Goal: Transaction & Acquisition: Purchase product/service

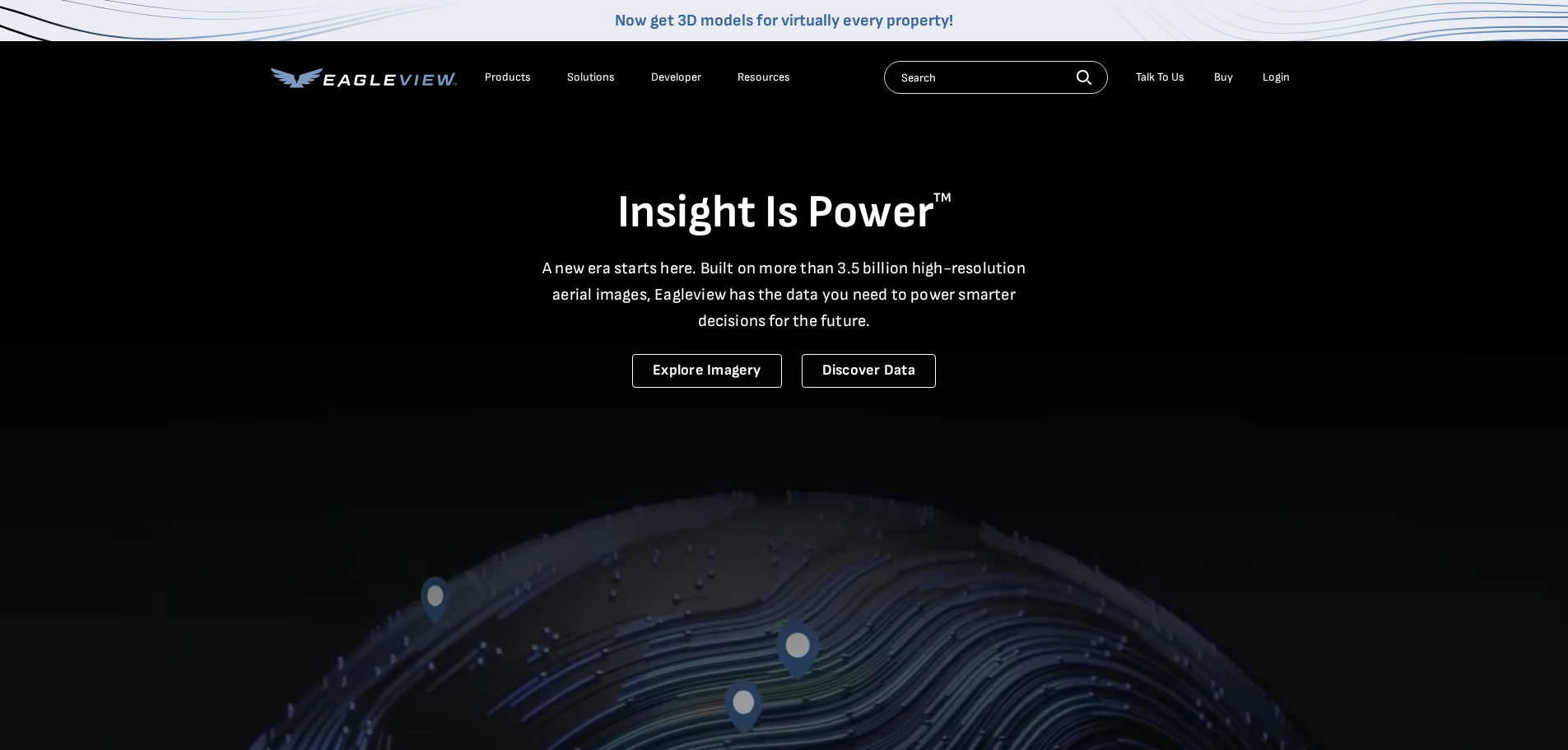
click at [1279, 75] on div "Login" at bounding box center [1276, 77] width 27 height 15
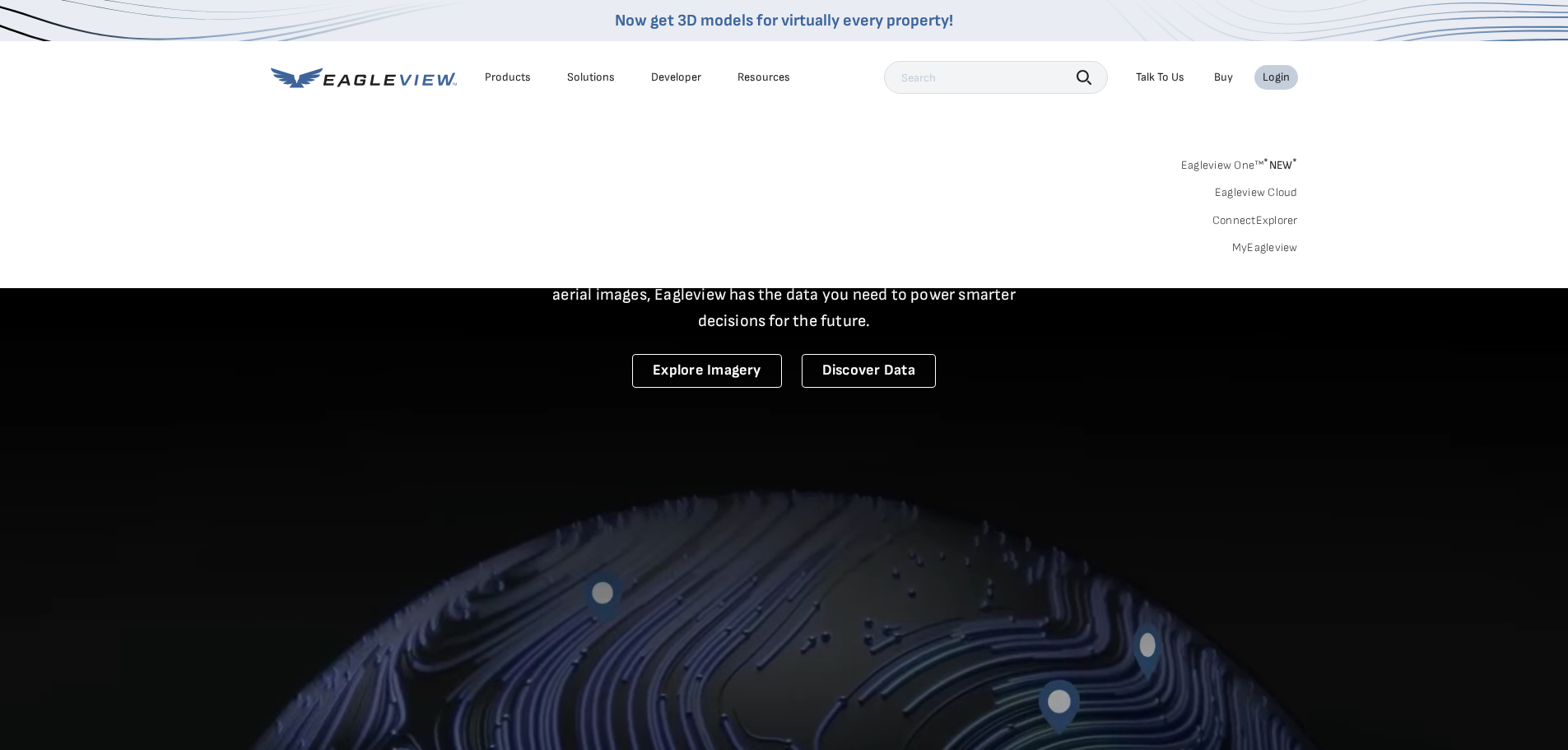
click at [1268, 246] on link "MyEagleview" at bounding box center [1265, 248] width 66 height 15
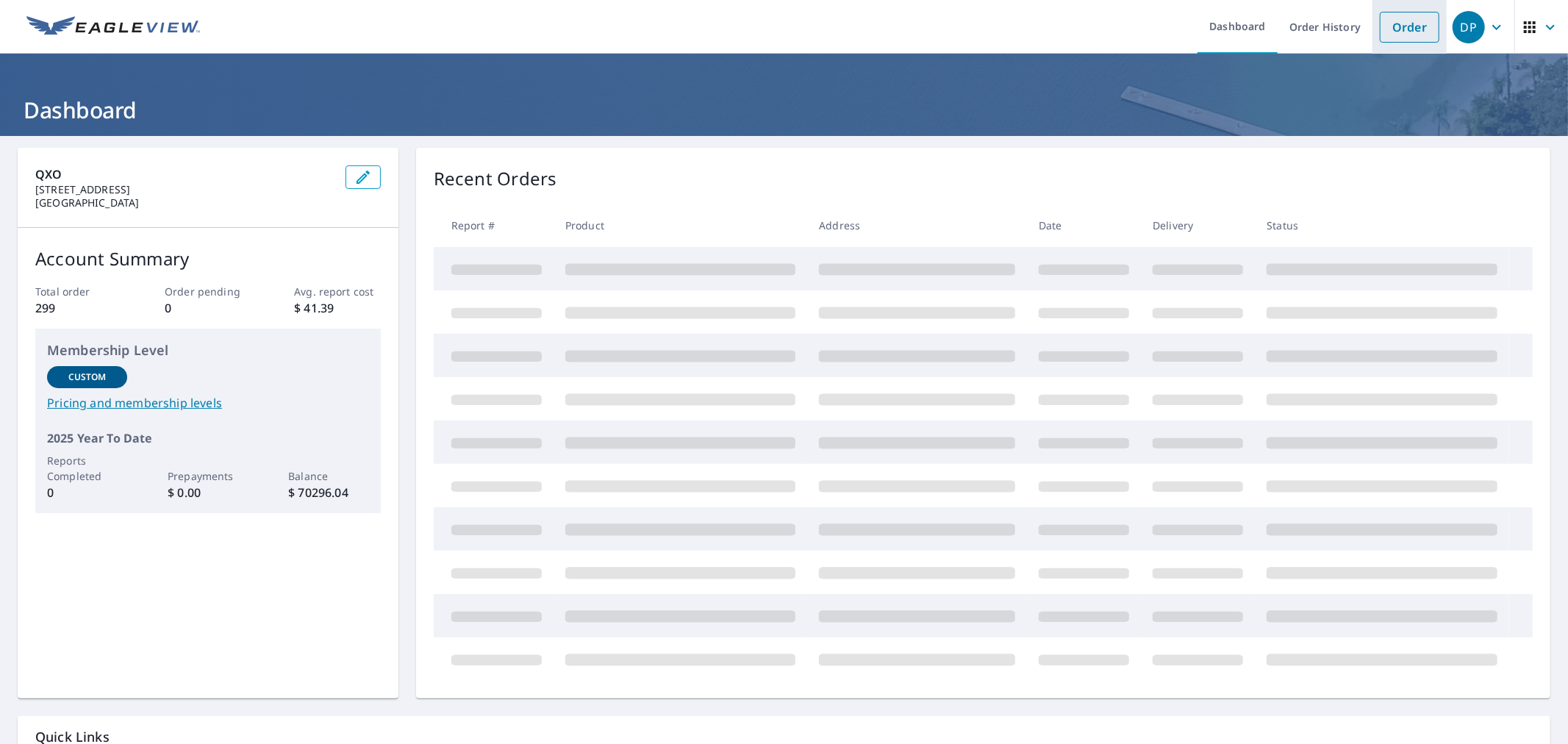
click at [1399, 24] on link "Order" at bounding box center [1409, 27] width 60 height 31
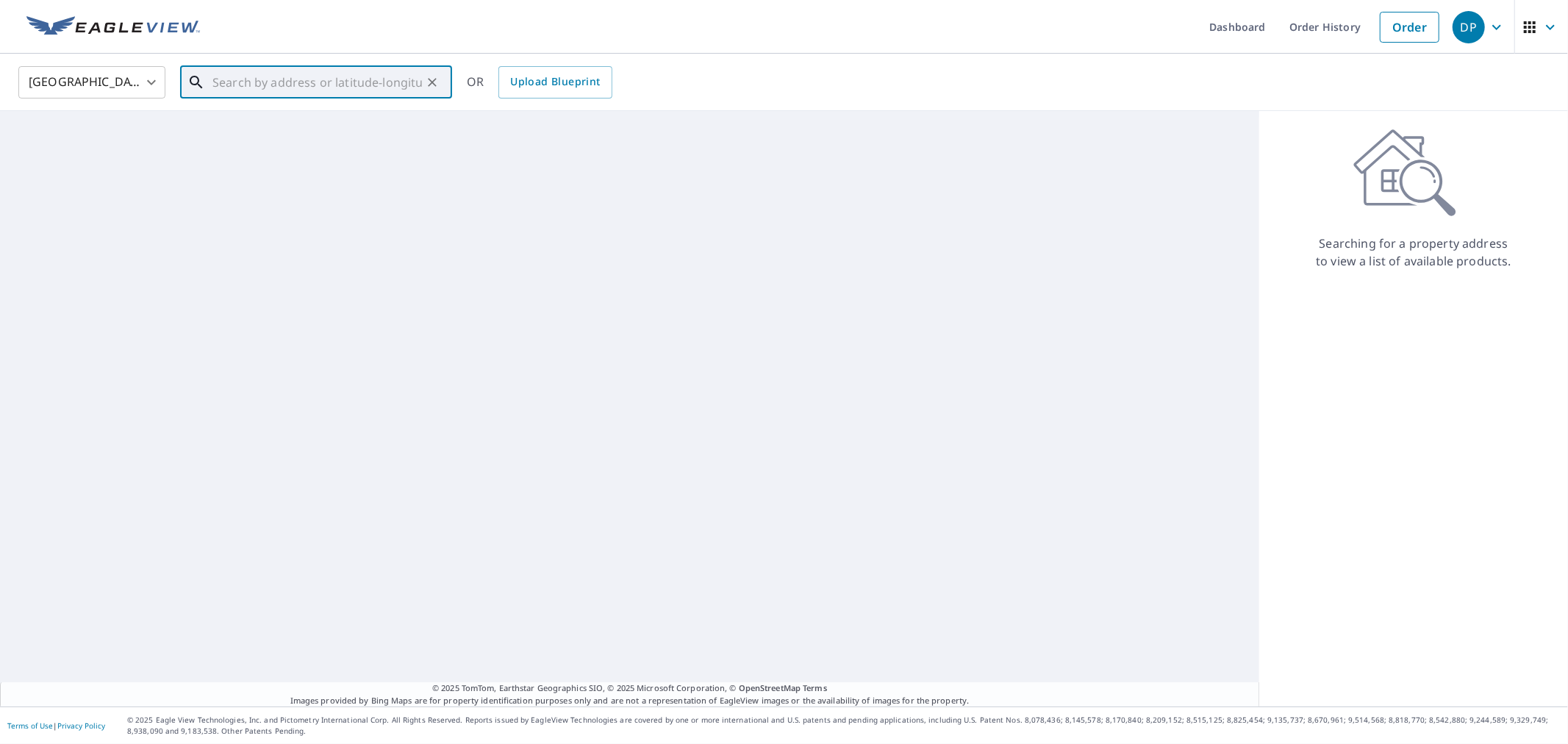
click at [272, 92] on input "text" at bounding box center [317, 82] width 210 height 41
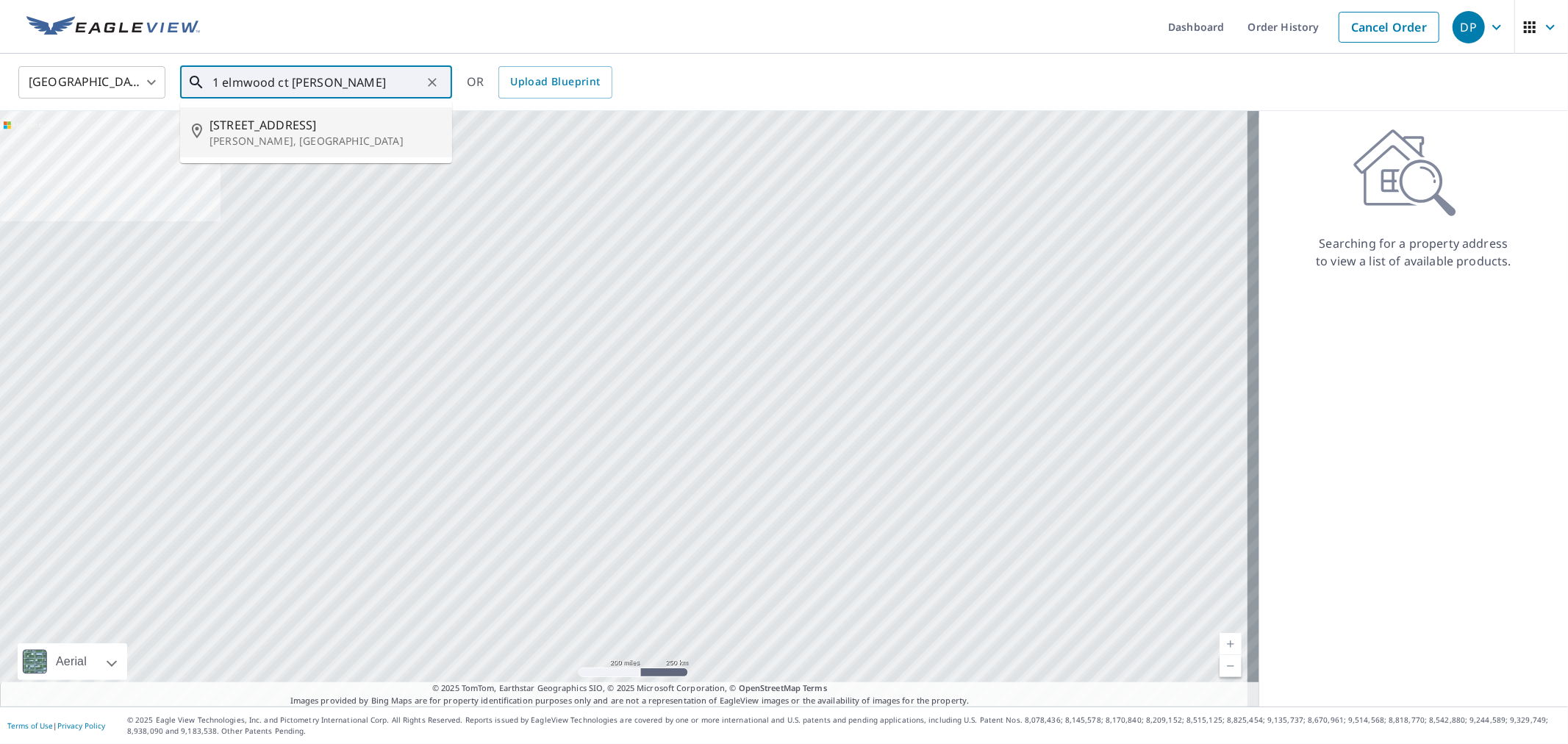
click at [272, 125] on span "1 Elmwood Ct" at bounding box center [325, 125] width 231 height 18
type input "1 Elmwood Ct Whiting, NJ 08759"
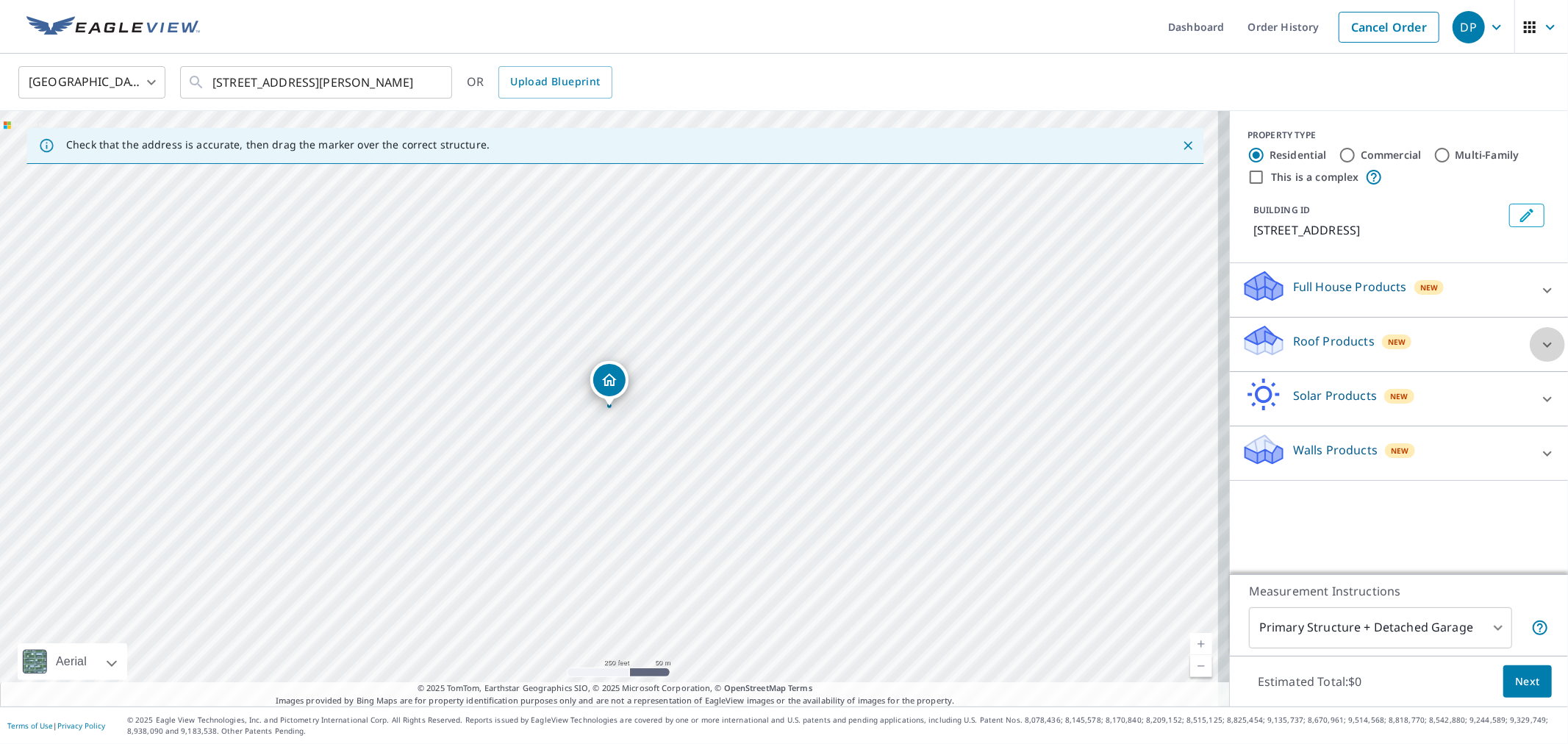
click at [1539, 342] on icon at bounding box center [1547, 345] width 18 height 18
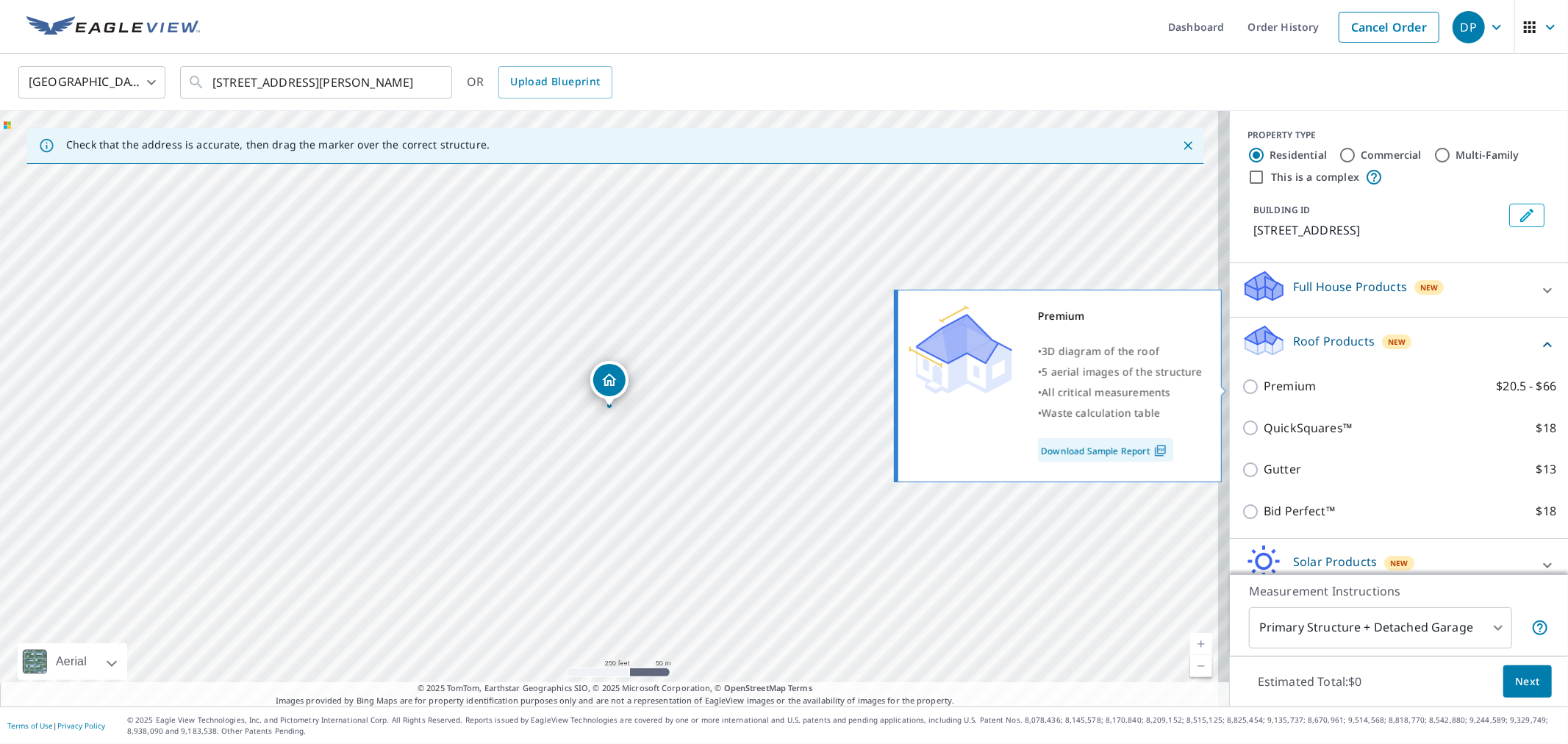
click at [1241, 388] on input "Premium $20.5 - $66" at bounding box center [1252, 387] width 22 height 18
checkbox input "true"
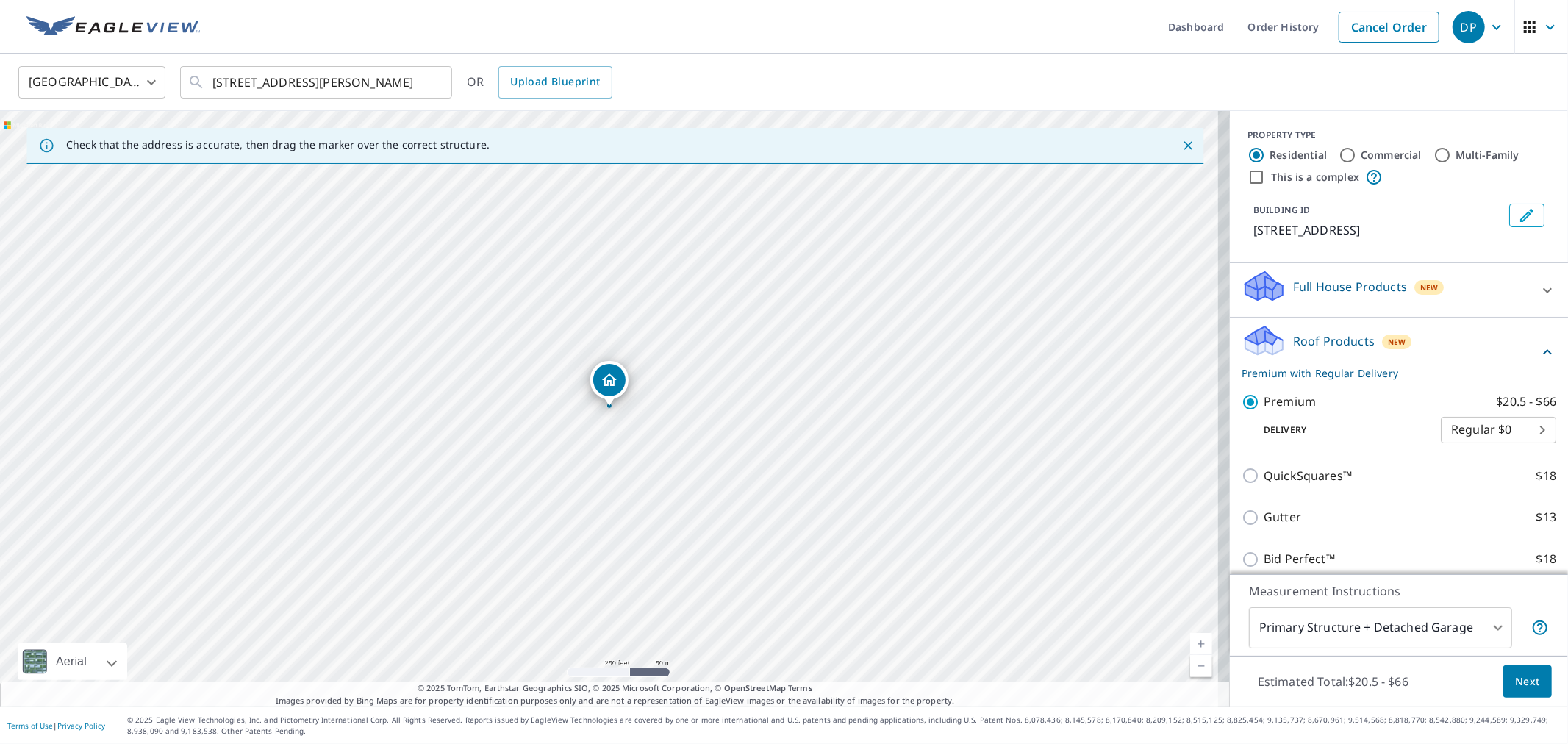
click at [1515, 674] on span "Next" at bounding box center [1528, 682] width 25 height 19
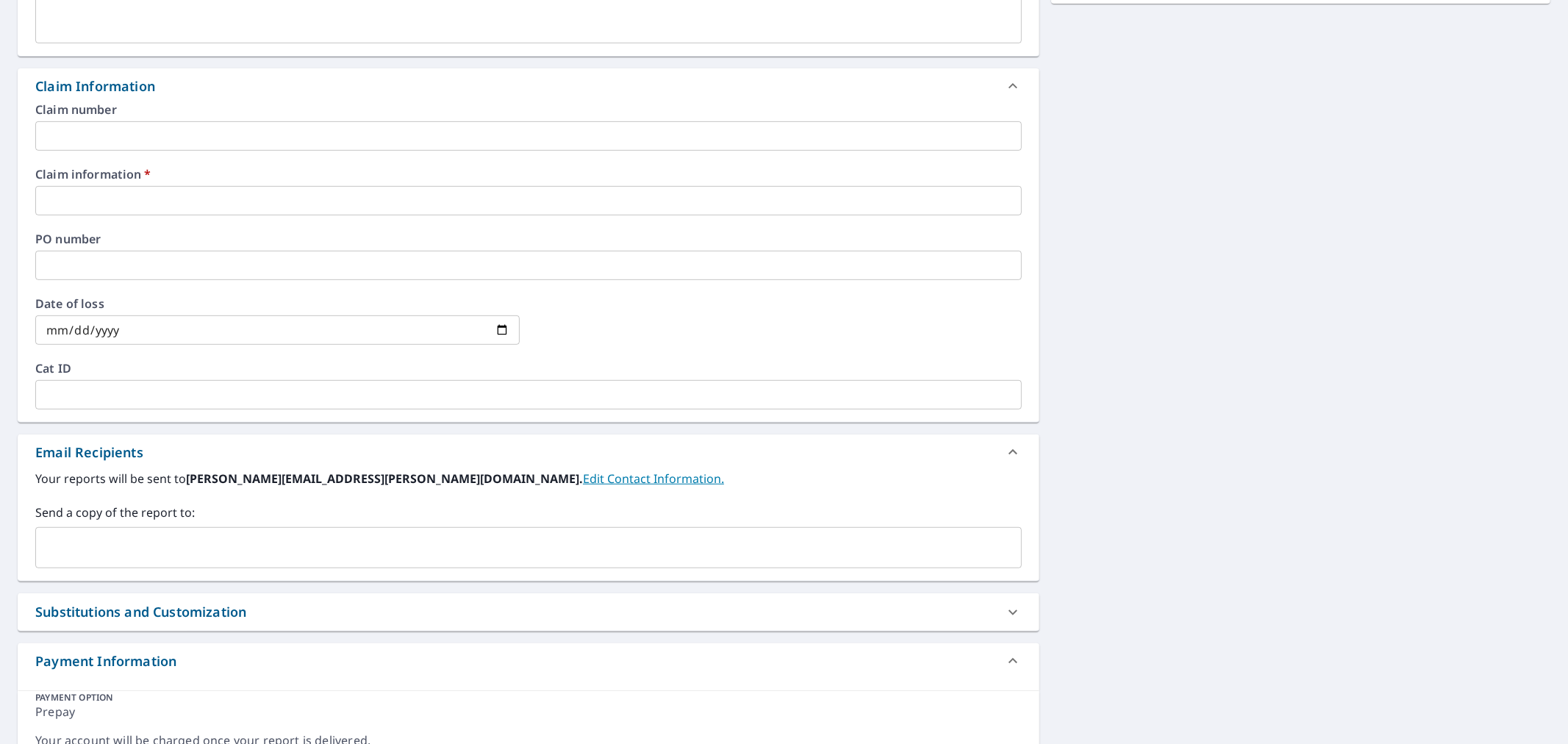
scroll to position [385, 0]
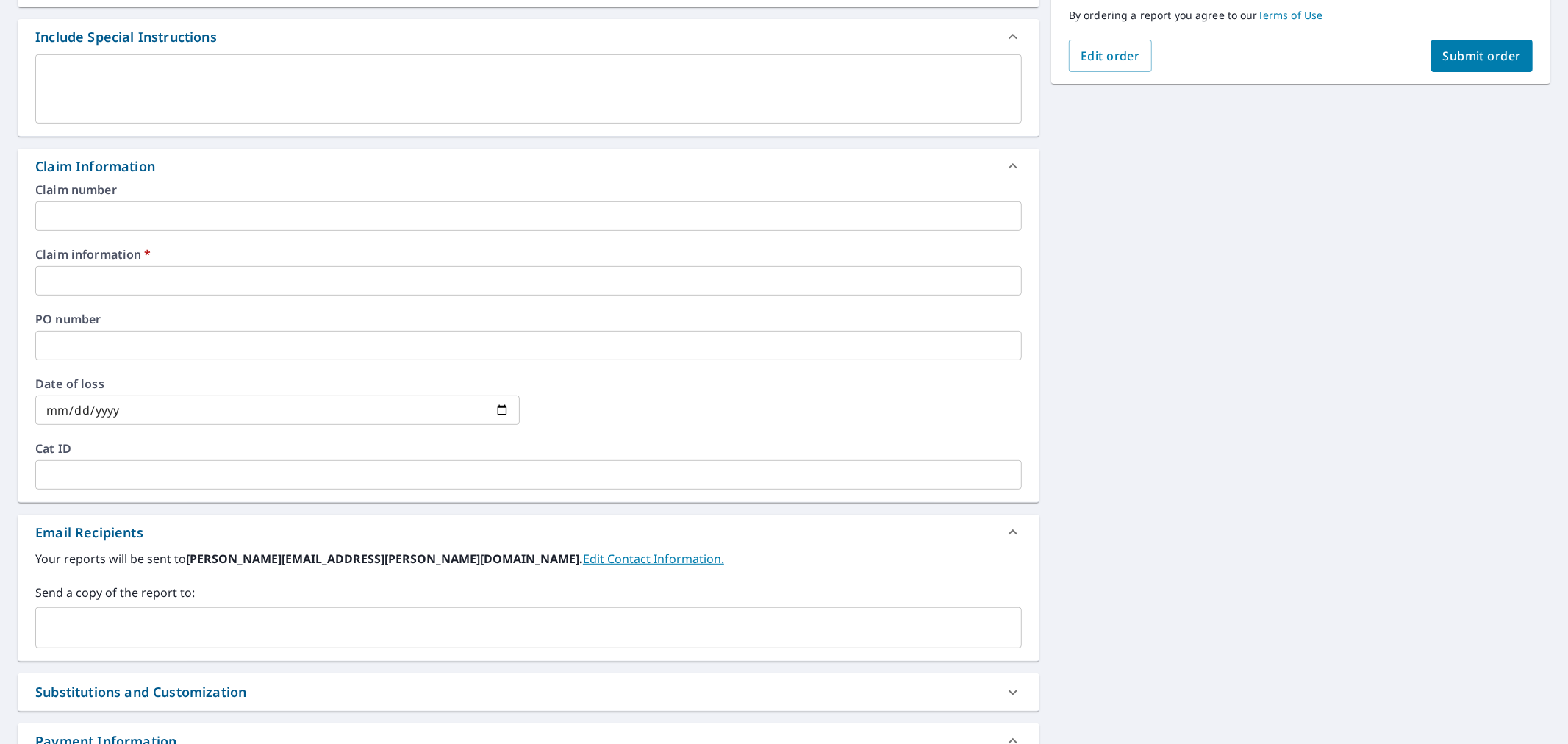
click at [138, 286] on input "text" at bounding box center [528, 281] width 986 height 29
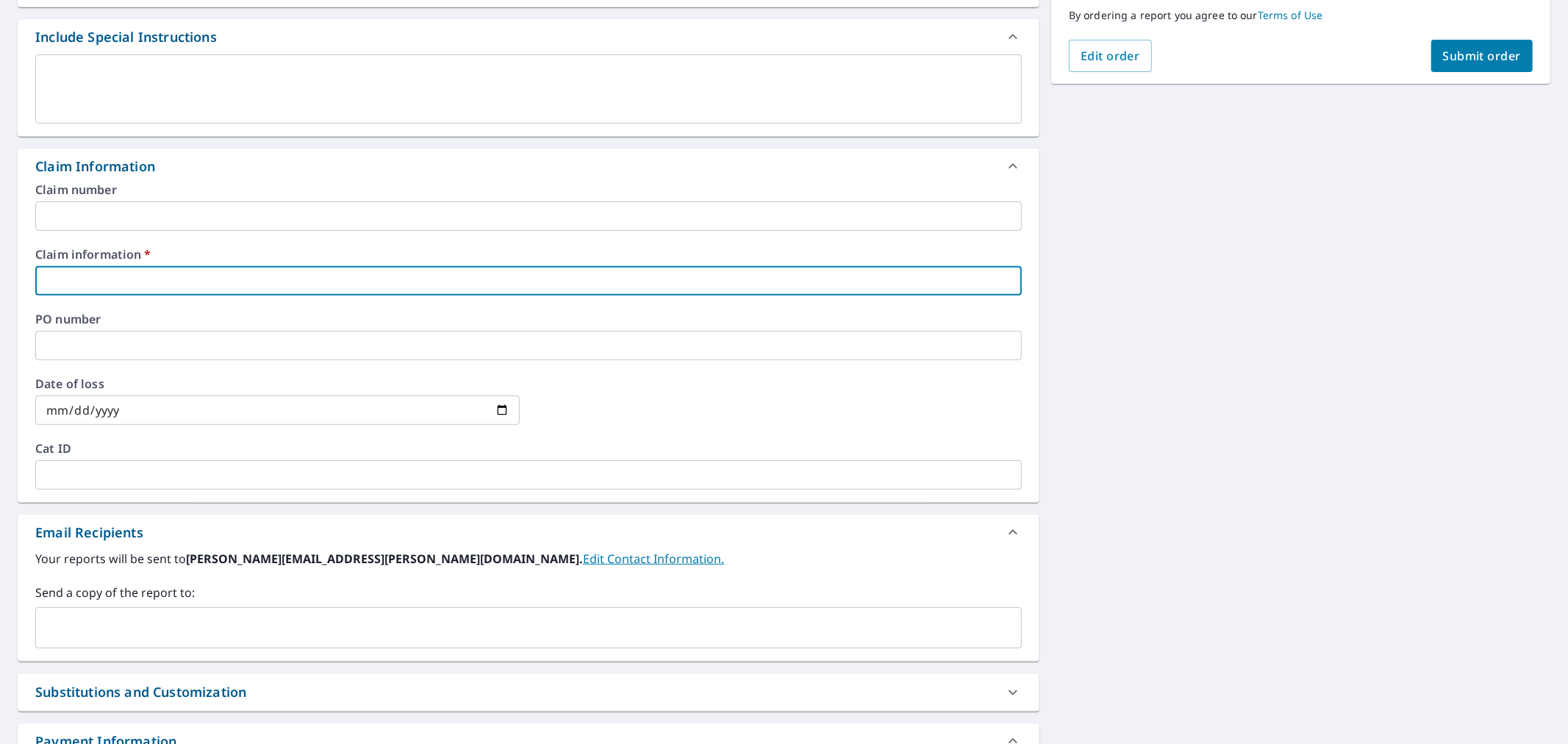
type input "419669"
click at [1161, 276] on div "1 Elmwood Ct Whiting, NJ 08759 Aerial Road A standard road map Aerial A detaile…" at bounding box center [784, 310] width 1568 height 1120
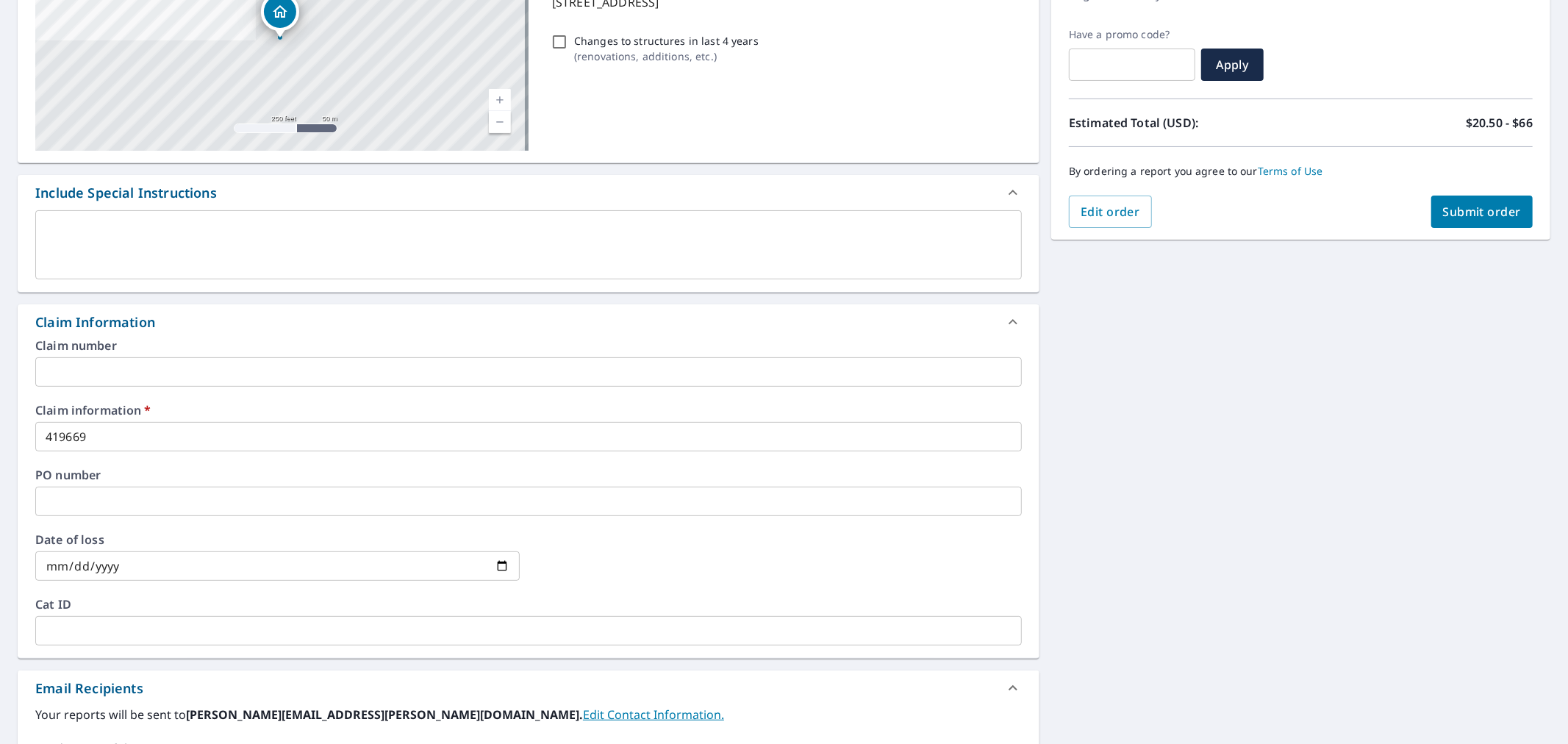
scroll to position [141, 0]
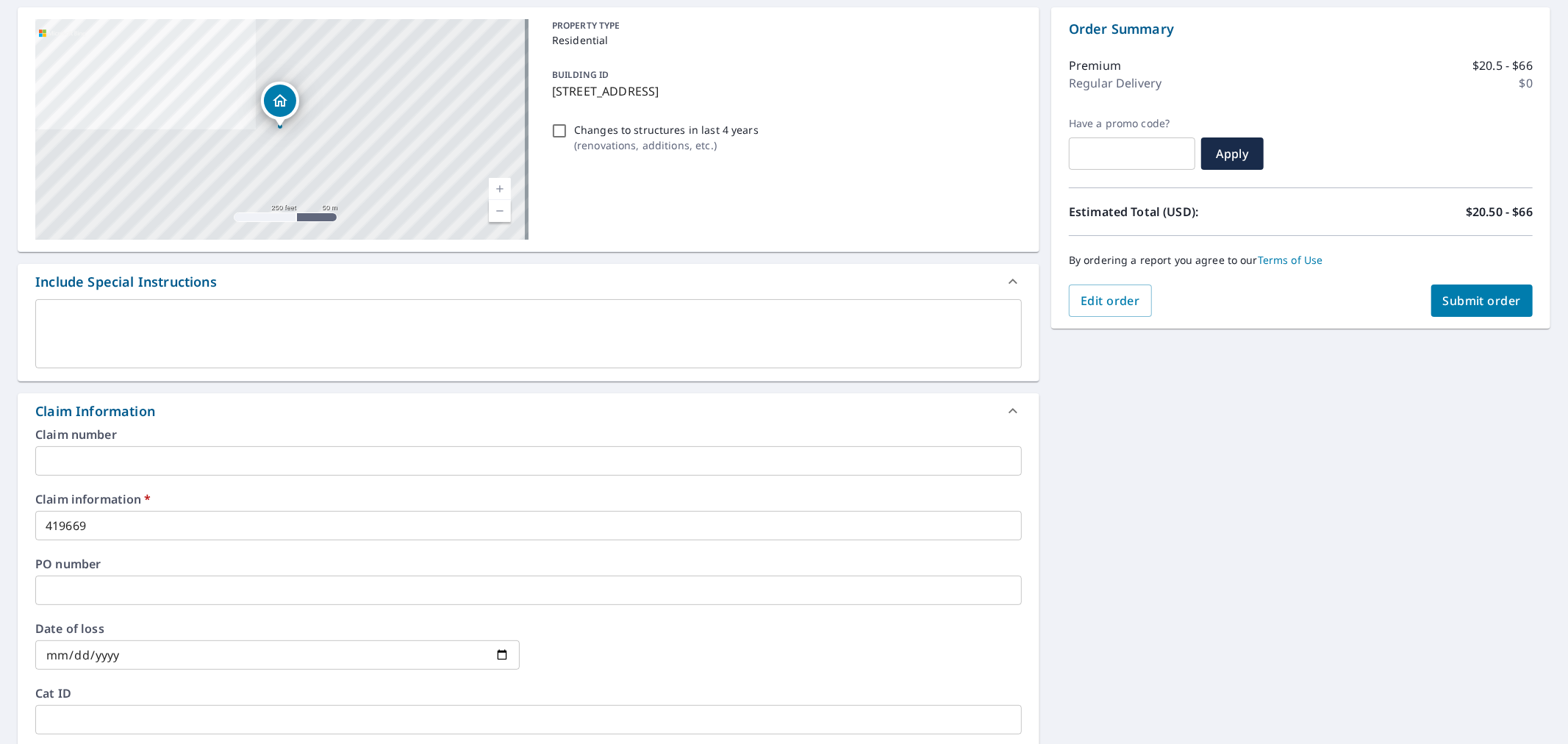
click at [1483, 302] on span "Submit order" at bounding box center [1481, 300] width 78 height 16
checkbox input "true"
